Goal: Transaction & Acquisition: Book appointment/travel/reservation

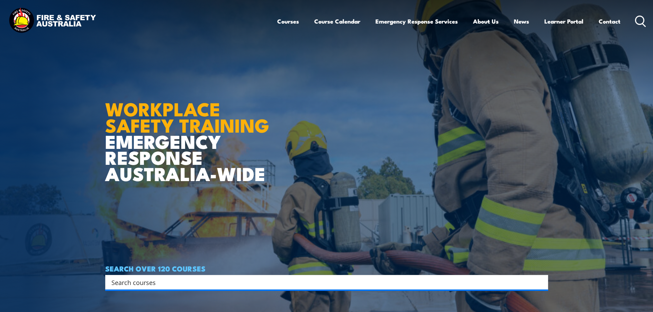
click at [167, 280] on input "Search input" at bounding box center [321, 282] width 421 height 10
paste input "275586"
type input "2"
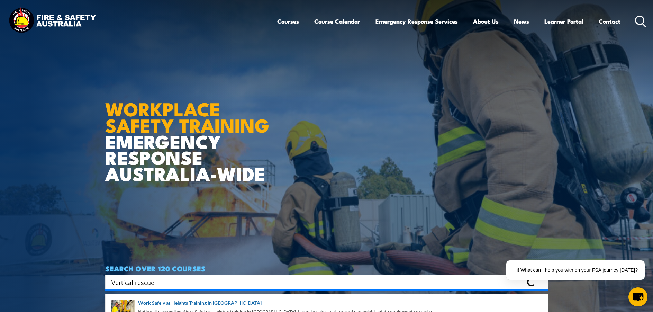
type input "Vertical rescue"
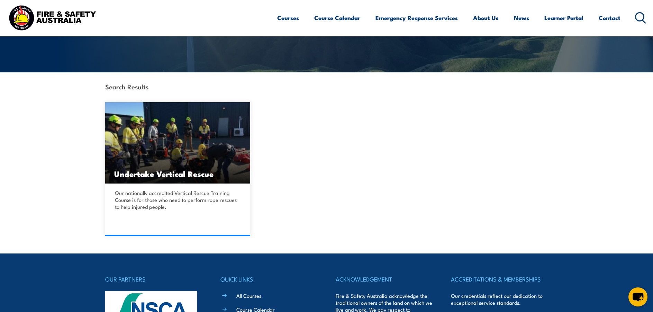
scroll to position [138, 0]
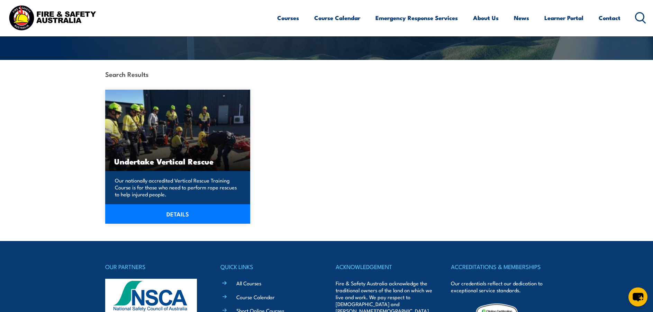
click at [178, 149] on img at bounding box center [177, 130] width 145 height 81
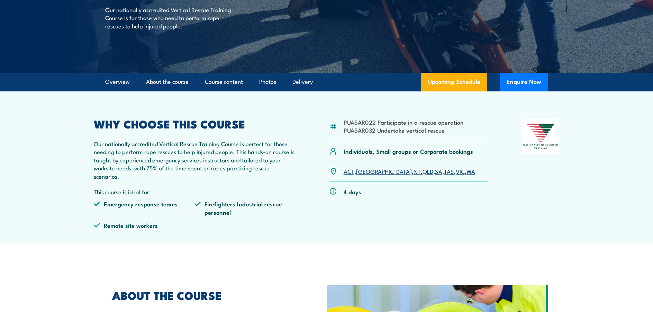
scroll to position [138, 0]
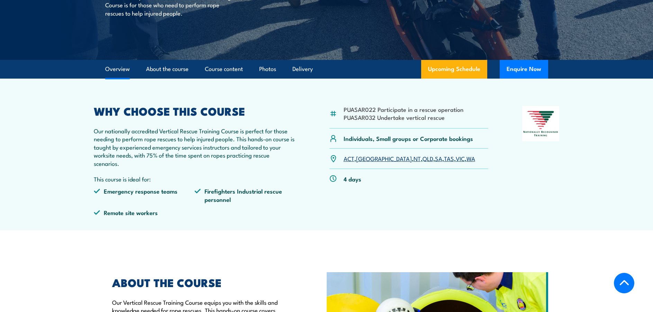
click at [466, 160] on link "WA" at bounding box center [470, 158] width 9 height 8
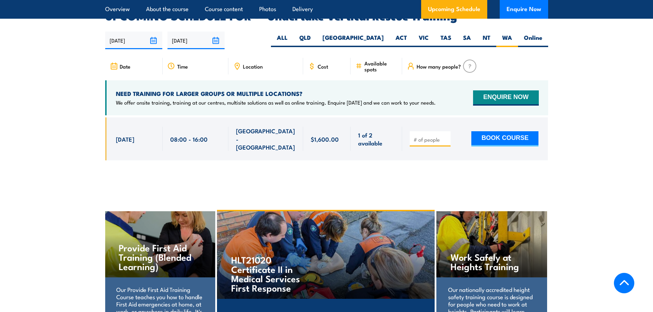
scroll to position [1125, 0]
click at [213, 31] on input "30/03/2026" at bounding box center [195, 40] width 57 height 18
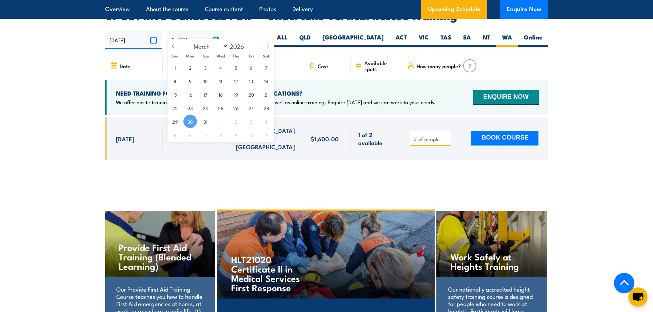
click at [266, 47] on icon at bounding box center [268, 46] width 5 height 5
select select "5"
click at [201, 120] on span "30" at bounding box center [205, 120] width 13 height 13
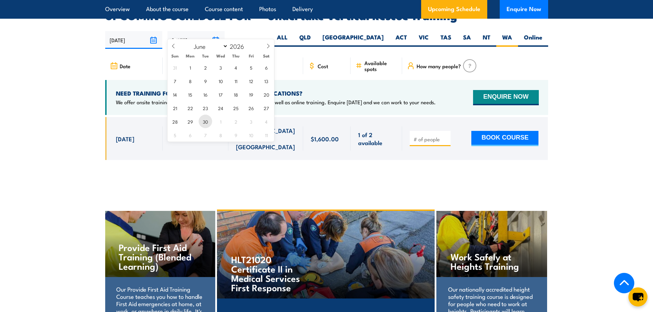
type input "30/06/2026"
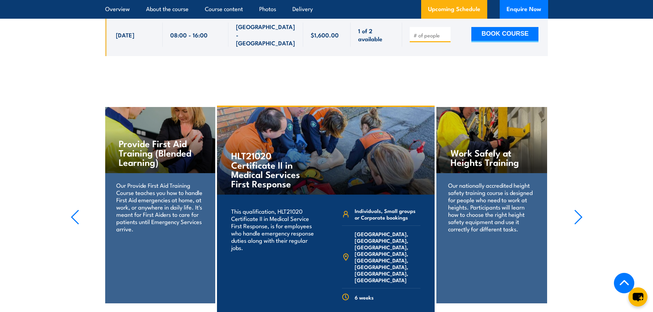
scroll to position [1090, 0]
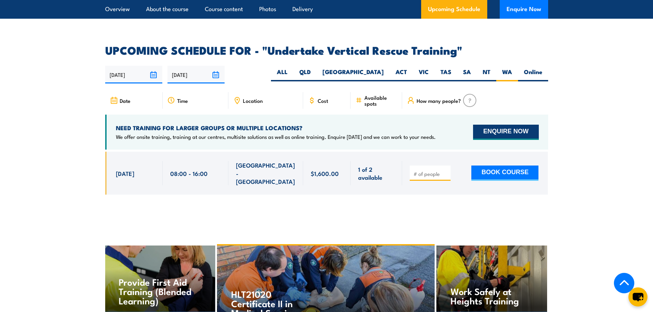
click at [499, 126] on button "ENQUIRE NOW" at bounding box center [505, 131] width 65 height 15
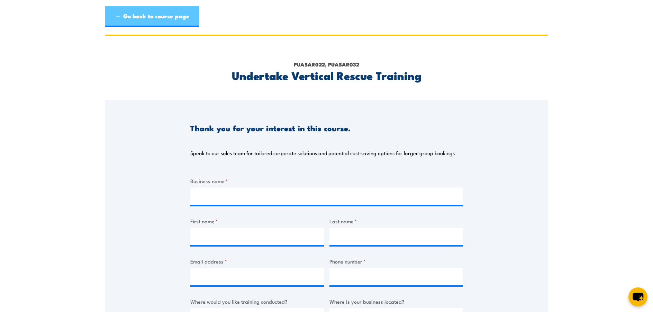
click at [172, 14] on link "← Go back to course page" at bounding box center [152, 16] width 94 height 21
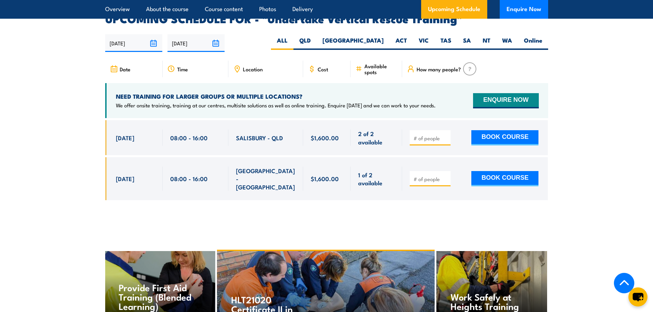
scroll to position [1125, 0]
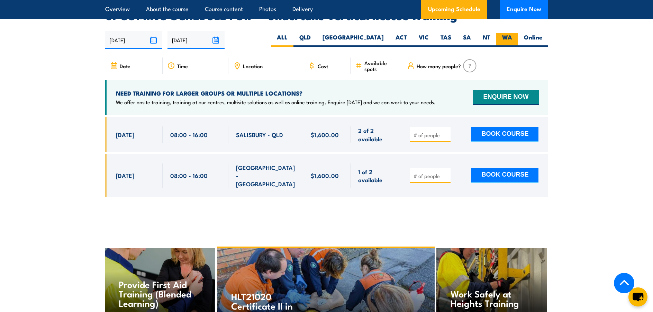
click at [508, 33] on label "WA" at bounding box center [507, 39] width 22 height 13
click at [512, 33] on input "WA" at bounding box center [514, 35] width 4 height 4
radio input "true"
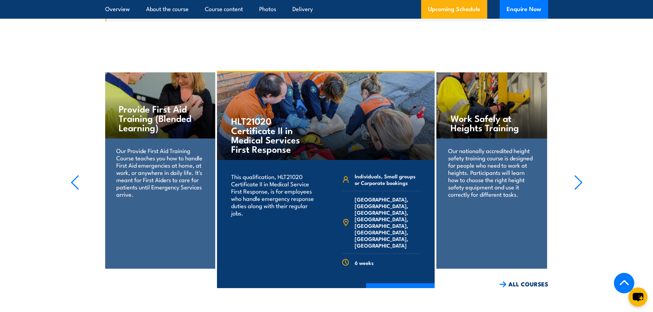
scroll to position [1055, 0]
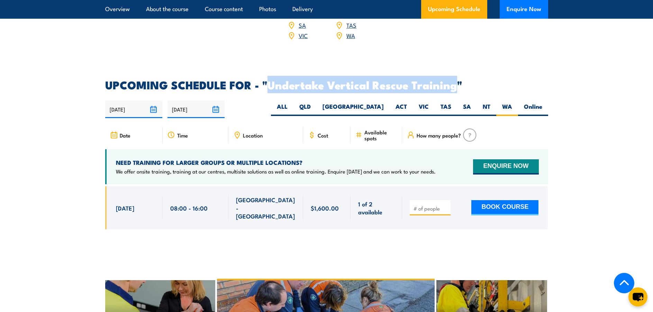
drag, startPoint x: 456, startPoint y: 75, endPoint x: 269, endPoint y: 78, distance: 187.1
click at [269, 80] on h2 "UPCOMING SCHEDULE FOR - "Undertake Vertical Rescue Training"" at bounding box center [326, 85] width 443 height 10
copy h2 "Undertake Vertical Rescue Training"
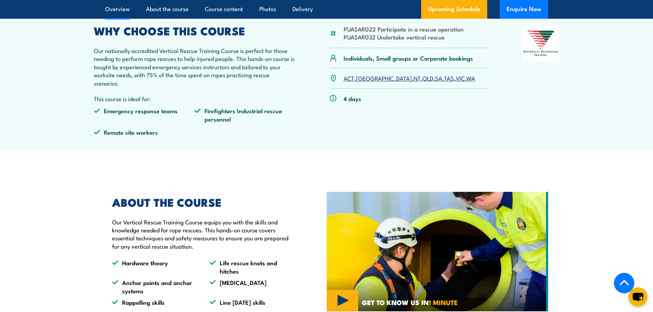
scroll to position [156, 0]
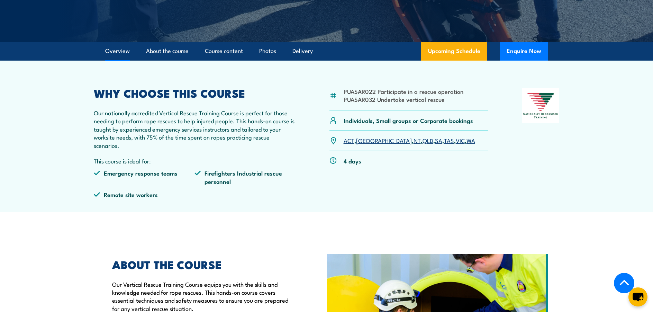
click at [466, 139] on link "WA" at bounding box center [470, 140] width 9 height 8
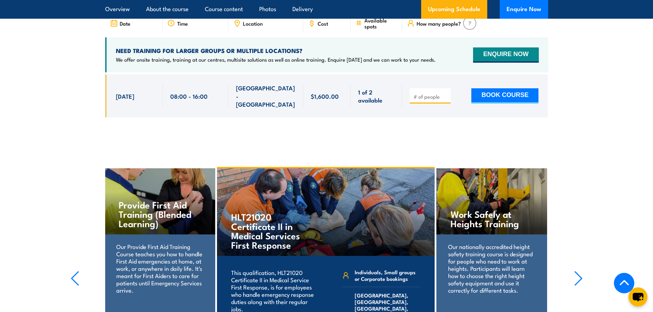
scroll to position [1168, 0]
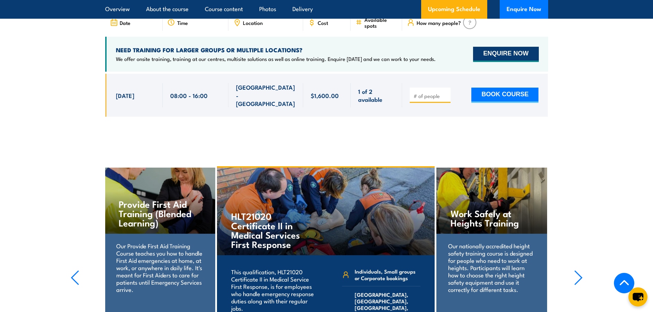
click at [508, 47] on button "ENQUIRE NOW" at bounding box center [505, 54] width 65 height 15
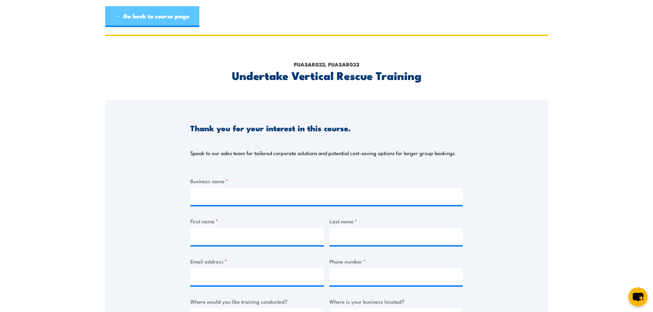
click at [142, 19] on link "← Go back to course page" at bounding box center [152, 16] width 94 height 21
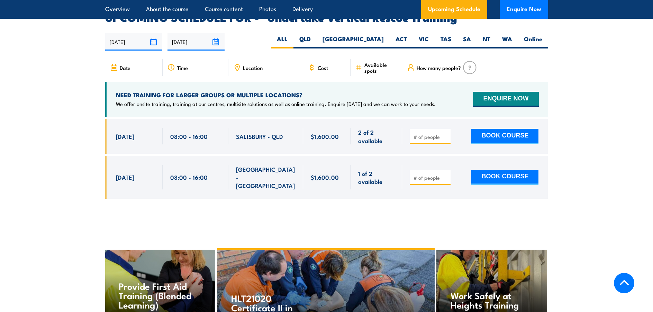
scroll to position [1125, 0]
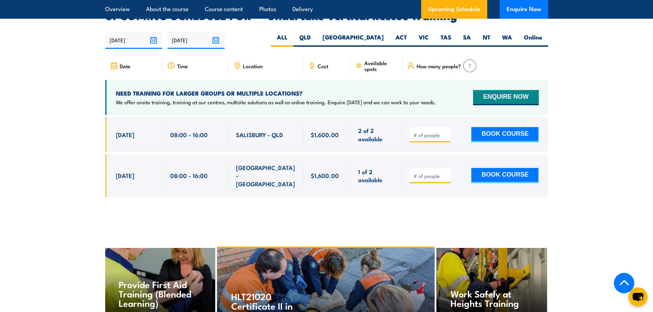
click at [114, 62] on icon at bounding box center [114, 66] width 8 height 8
click at [510, 33] on label "WA" at bounding box center [507, 39] width 22 height 13
click at [512, 33] on input "WA" at bounding box center [514, 35] width 4 height 4
radio input "true"
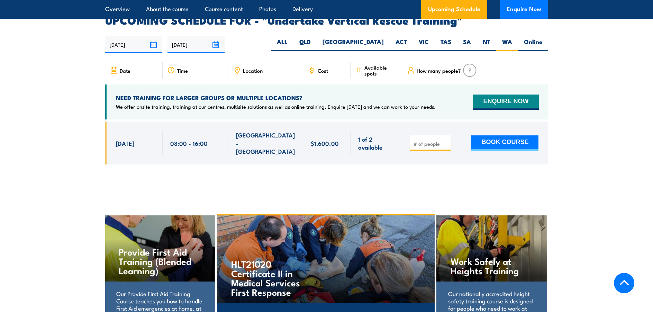
scroll to position [1125, 0]
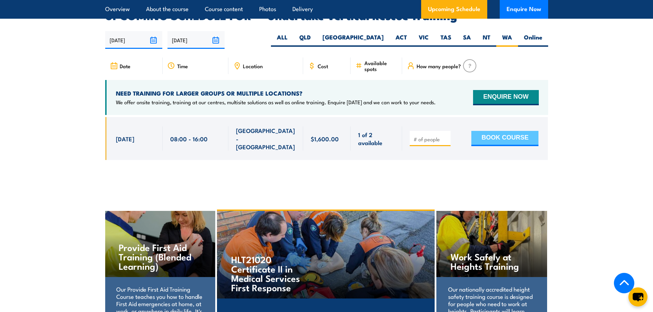
click at [507, 131] on button "BOOK COURSE" at bounding box center [504, 138] width 67 height 15
type input "1"
click at [446, 136] on input "1" at bounding box center [430, 139] width 35 height 7
click at [493, 131] on button "BOOK COURSE" at bounding box center [504, 138] width 67 height 15
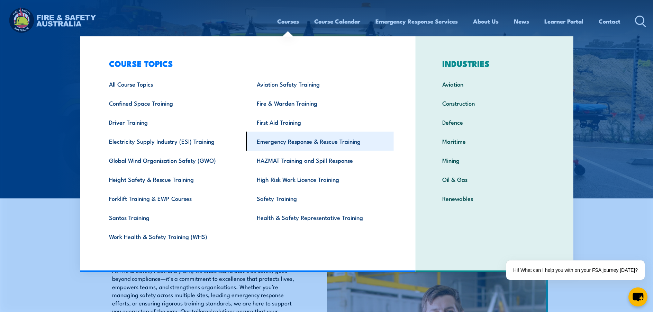
click at [296, 145] on link "Emergency Response & Rescue Training" at bounding box center [320, 140] width 148 height 19
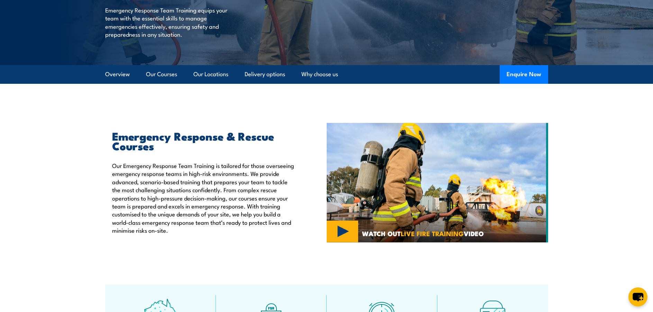
scroll to position [138, 0]
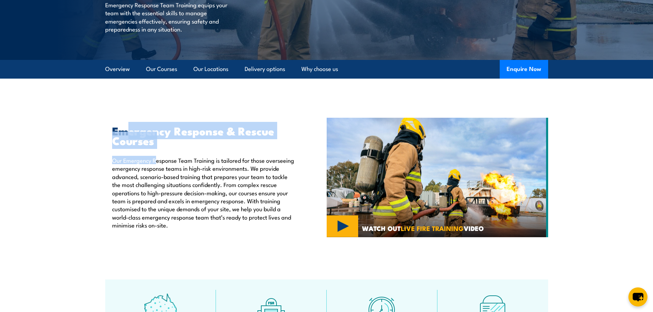
drag, startPoint x: 155, startPoint y: 145, endPoint x: 129, endPoint y: 137, distance: 27.0
click at [129, 137] on div "Emergency Response & Rescue Courses Our Emergency Response Team Training is tai…" at bounding box center [200, 177] width 190 height 103
click at [154, 138] on h2 "Emergency Response & Rescue Courses" at bounding box center [203, 135] width 183 height 19
drag, startPoint x: 159, startPoint y: 145, endPoint x: 112, endPoint y: 131, distance: 48.6
click at [112, 131] on h2 "Emergency Response & Rescue Courses" at bounding box center [203, 135] width 183 height 19
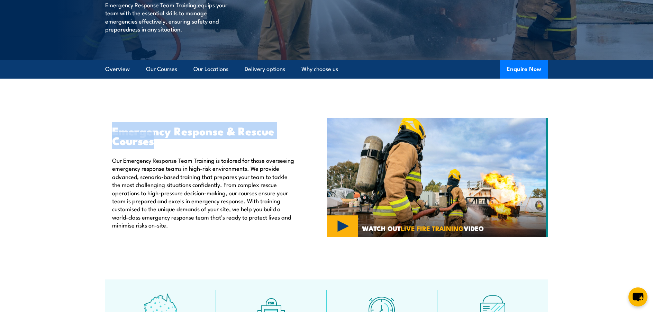
copy h2 "Emergency Response & Rescue Courses"
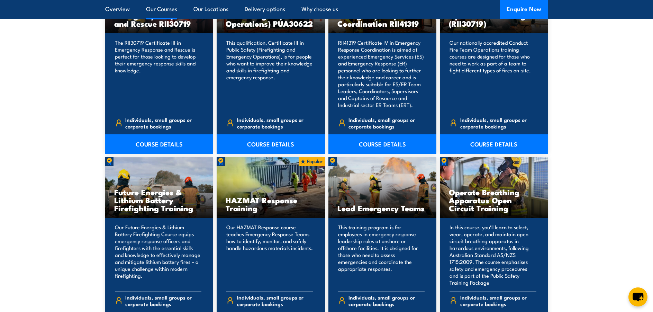
scroll to position [519, 0]
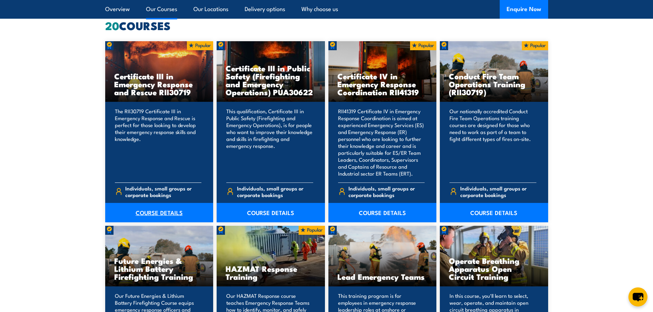
click at [161, 211] on link "COURSE DETAILS" at bounding box center [159, 212] width 108 height 19
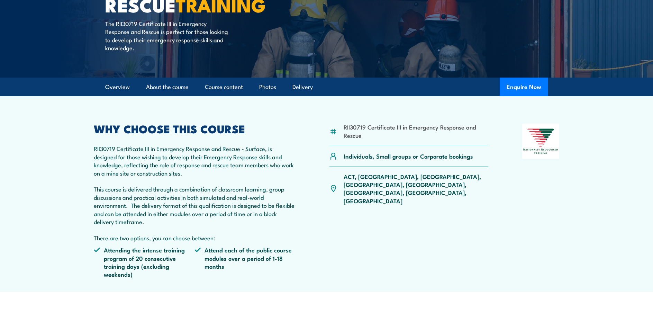
scroll to position [173, 0]
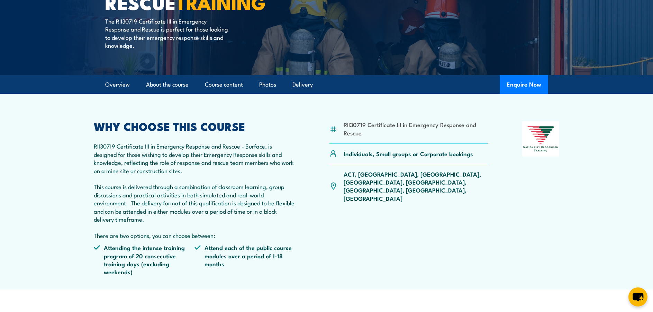
click at [432, 225] on div "RII30719 Certificate III in Emergency Response and Rescue Individuals, Small gr…" at bounding box center [408, 201] width 159 height 160
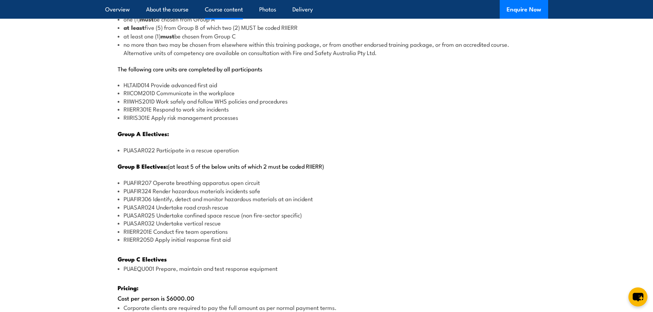
scroll to position [865, 0]
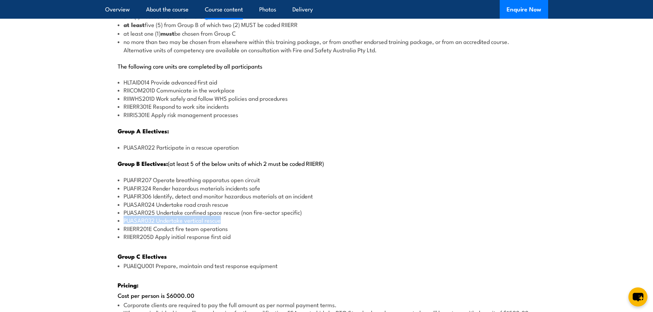
drag, startPoint x: 223, startPoint y: 222, endPoint x: 124, endPoint y: 222, distance: 98.6
click at [124, 222] on li "PUASAR032 Undertake vertical rescue" at bounding box center [327, 220] width 418 height 8
copy li "PUASAR032 Undertake vertical rescue"
click at [292, 238] on li "RIIERR205D Apply initial response first aid" at bounding box center [327, 236] width 418 height 8
drag, startPoint x: 240, startPoint y: 213, endPoint x: 124, endPoint y: 210, distance: 116.3
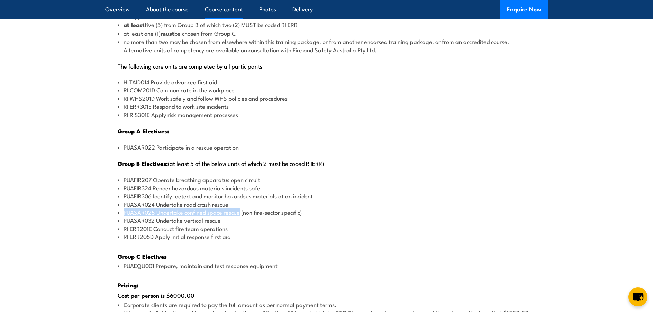
click at [124, 210] on li "PUASAR025 Undertake confined space rescue (non fire-sector specific)" at bounding box center [327, 212] width 418 height 8
copy li "PUASAR025 Undertake confined space rescue"
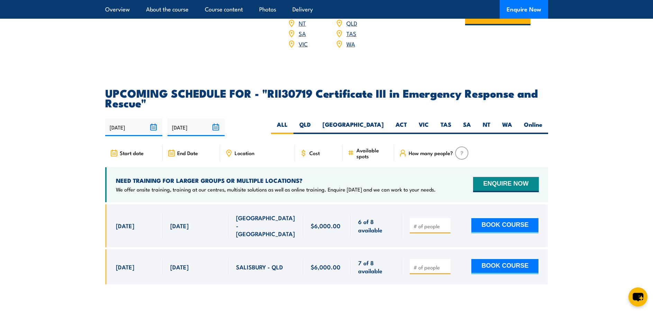
scroll to position [1591, 0]
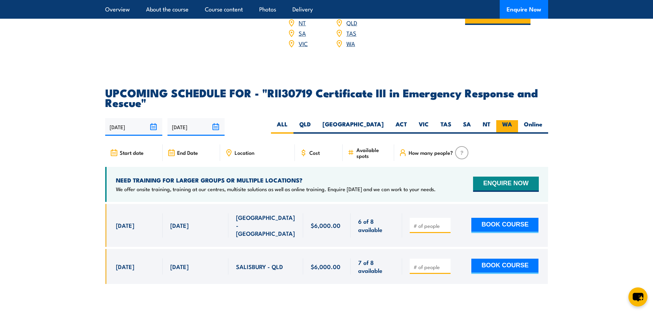
click at [513, 120] on label "WA" at bounding box center [507, 126] width 22 height 13
click at [513, 120] on input "WA" at bounding box center [514, 122] width 4 height 4
radio input "true"
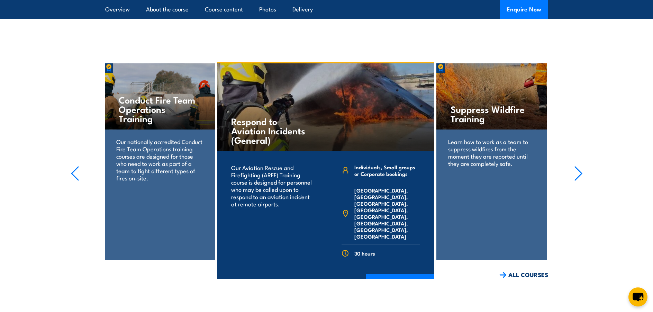
scroll to position [1798, 0]
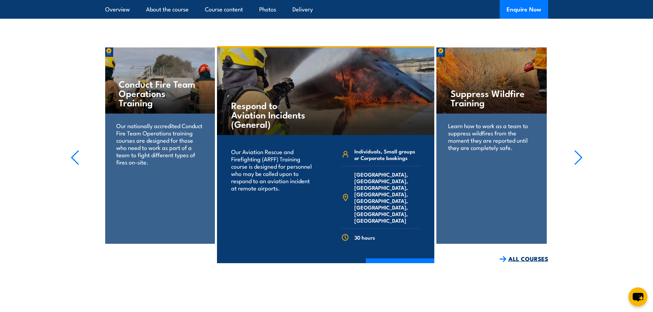
click at [515, 255] on link "ALL COURSES" at bounding box center [523, 259] width 49 height 8
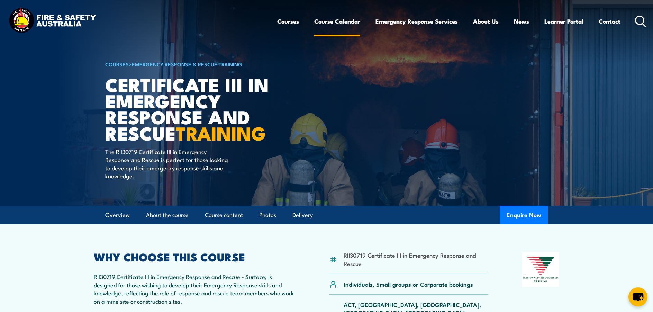
click at [335, 23] on link "Course Calendar" at bounding box center [337, 21] width 46 height 18
